Goal: Use online tool/utility: Utilize a website feature to perform a specific function

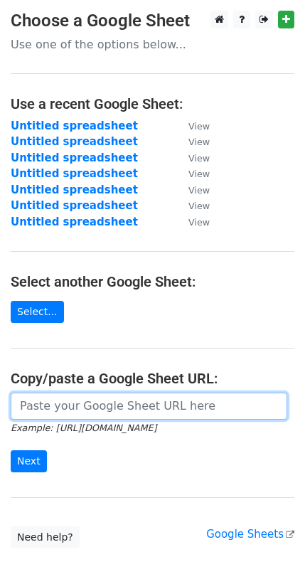
click at [107, 411] on input "url" at bounding box center [149, 406] width 277 height 27
paste input "https://docs.google.com/spreadsheets/d/1SAVJGARa1dKoa1UEH4WJVON1bgBLIXH2l4NEj2B…"
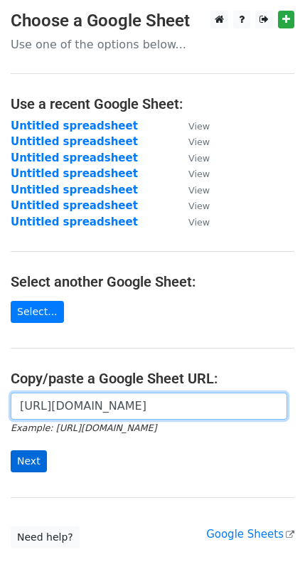
type input "https://docs.google.com/spreadsheets/d/1SAVJGARa1dKoa1UEH4WJVON1bgBLIXH2l4NEj2B…"
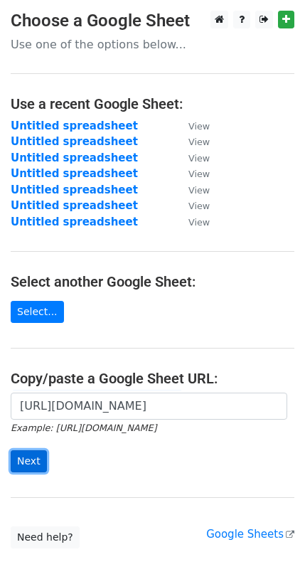
scroll to position [0, 0]
click at [31, 462] on input "Next" at bounding box center [29, 461] width 36 height 22
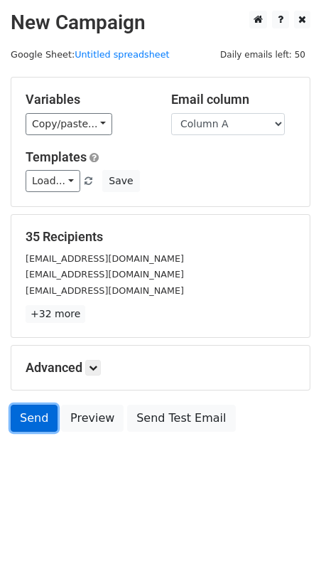
click at [36, 411] on link "Send" at bounding box center [34, 418] width 47 height 27
